Goal: Information Seeking & Learning: Learn about a topic

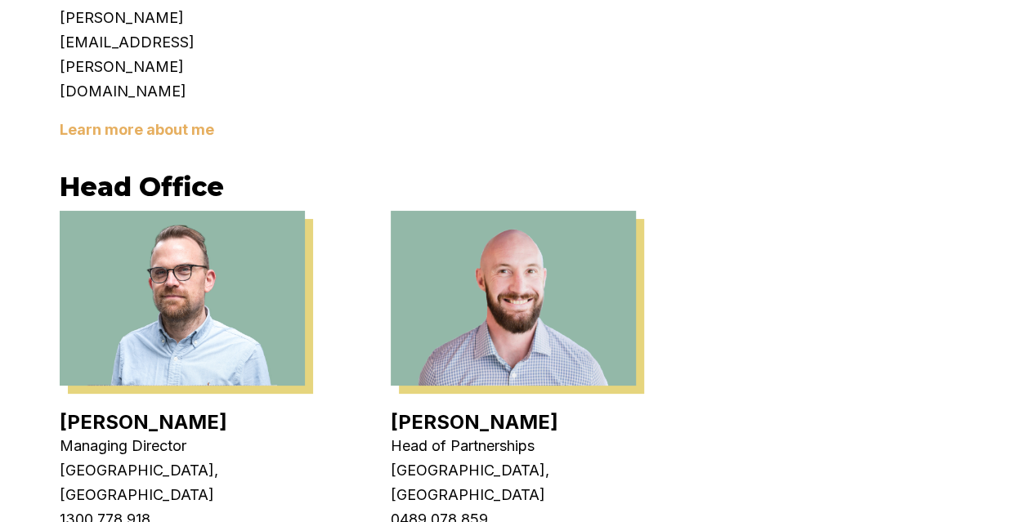
scroll to position [3370, 0]
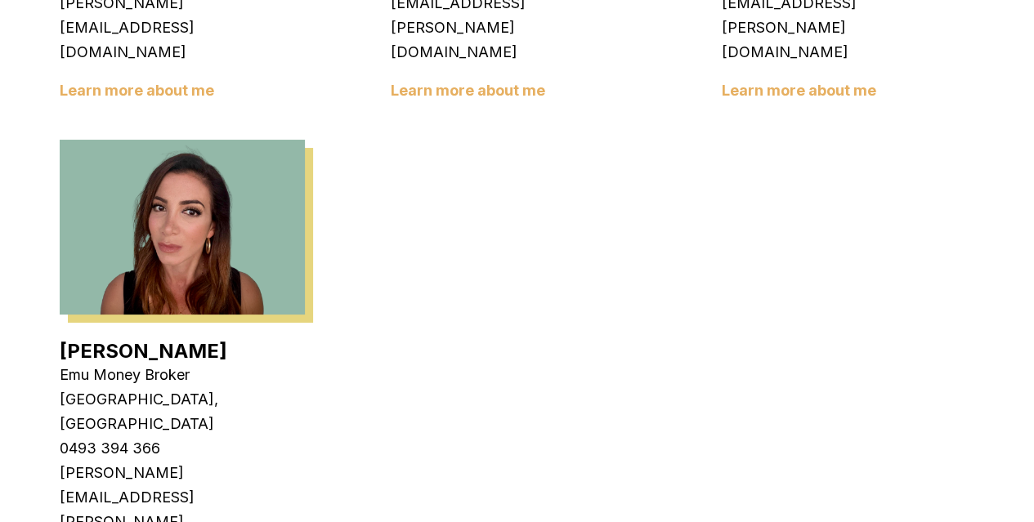
scroll to position [2913, 0]
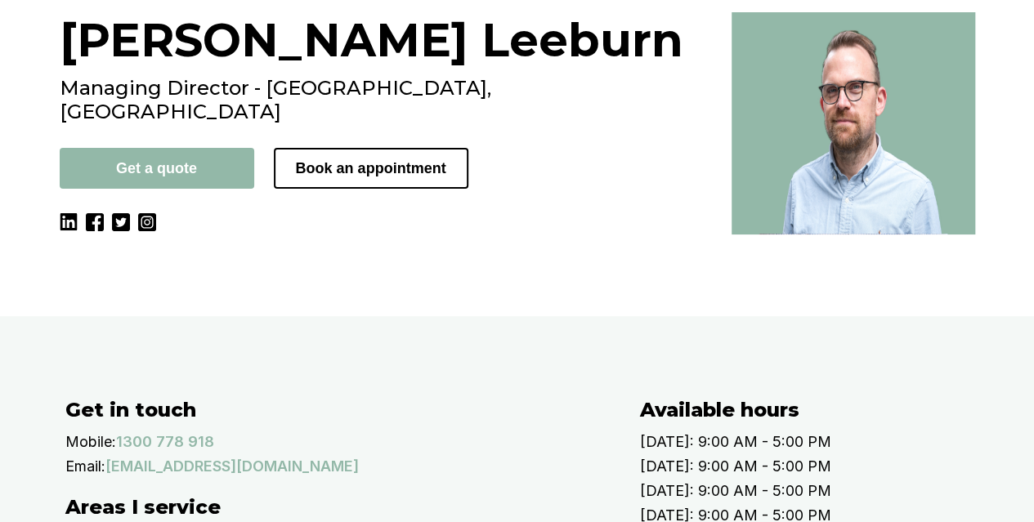
scroll to position [152, 0]
click at [70, 212] on img at bounding box center [69, 221] width 18 height 18
